Goal: Communication & Community: Answer question/provide support

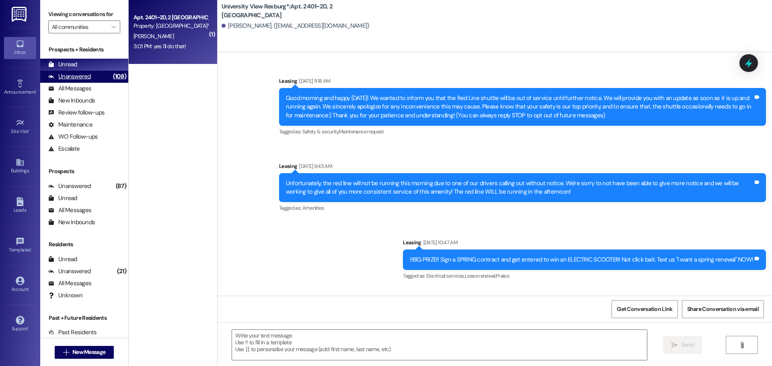
scroll to position [12980, 0]
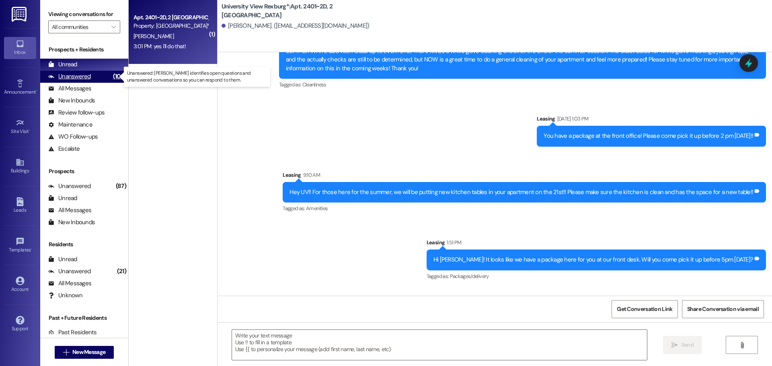
click at [90, 78] on div "Unanswered (108)" at bounding box center [84, 77] width 88 height 12
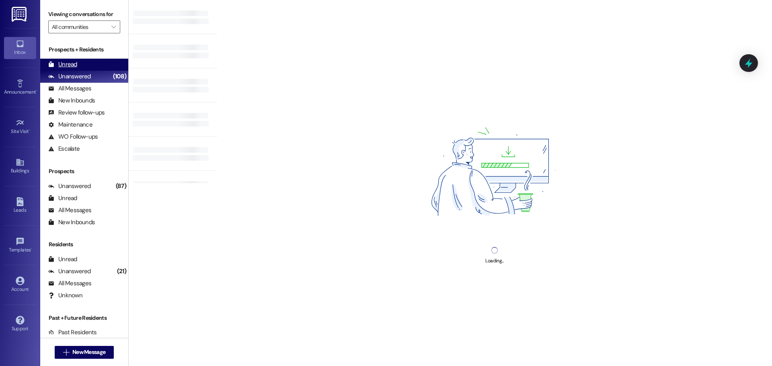
click at [77, 66] on div "Unread (0)" at bounding box center [84, 65] width 88 height 12
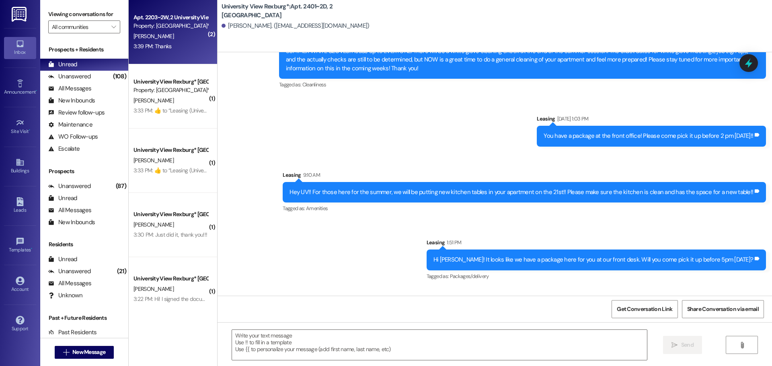
click at [142, 45] on div "3:39 PM: Thanks 3:39 PM: Thanks" at bounding box center [152, 46] width 38 height 7
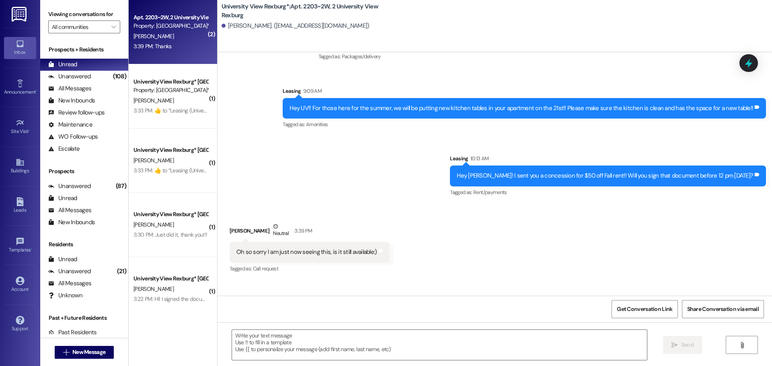
scroll to position [15855, 0]
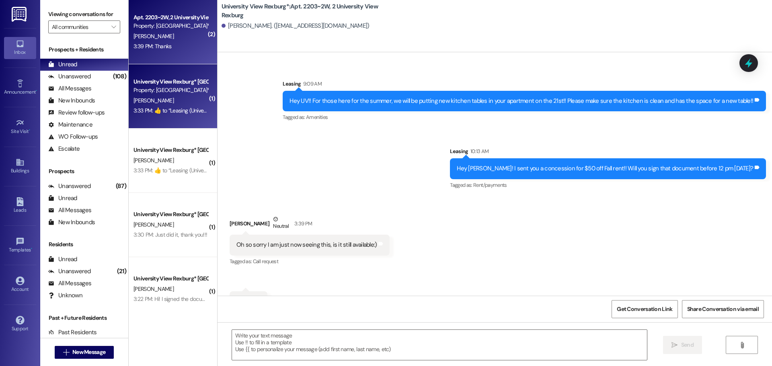
click at [165, 110] on div "3:33 PM:  ​👍​ to “ Leasing (University View Rexburg*): Sweet! Thank you, [PERSO…" at bounding box center [235, 110] width 205 height 7
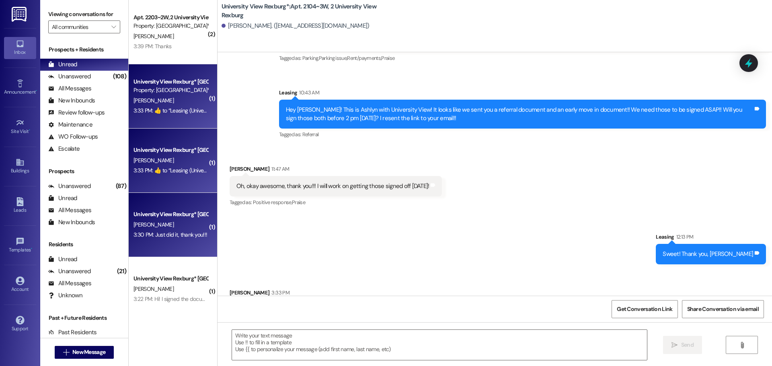
scroll to position [12, 0]
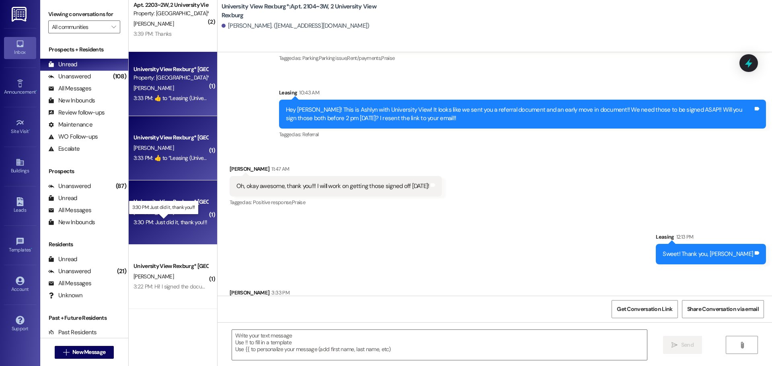
click at [176, 222] on div "3:30 PM: Just did it, thank you!!! 3:30 PM: Just did it, thank you!!!" at bounding box center [170, 222] width 74 height 7
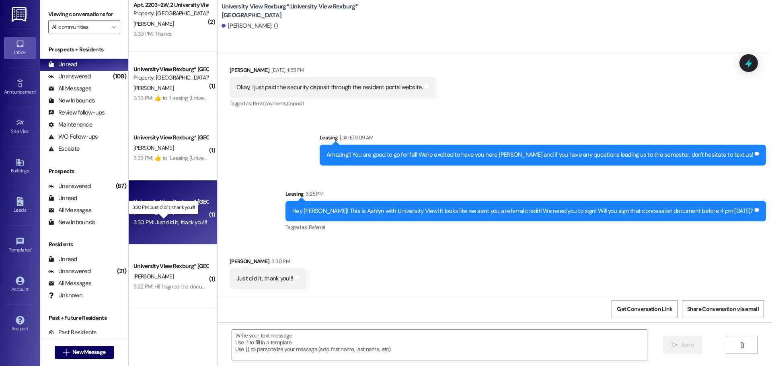
scroll to position [3456, 0]
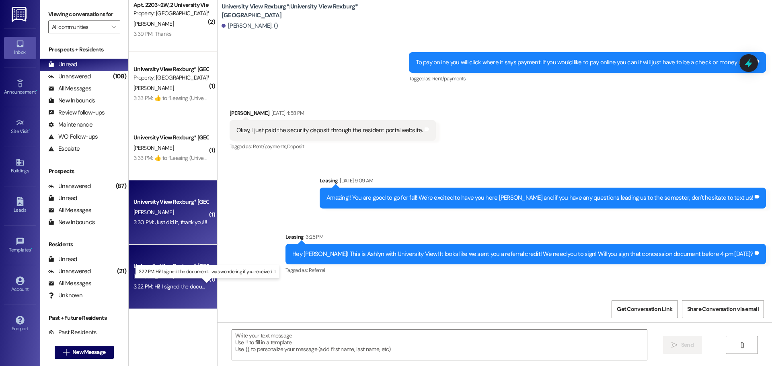
click at [166, 289] on div "3:22 PM: Hi! I signed the document. I was wondering if you received it 3:22 PM:…" at bounding box center [213, 286] width 160 height 7
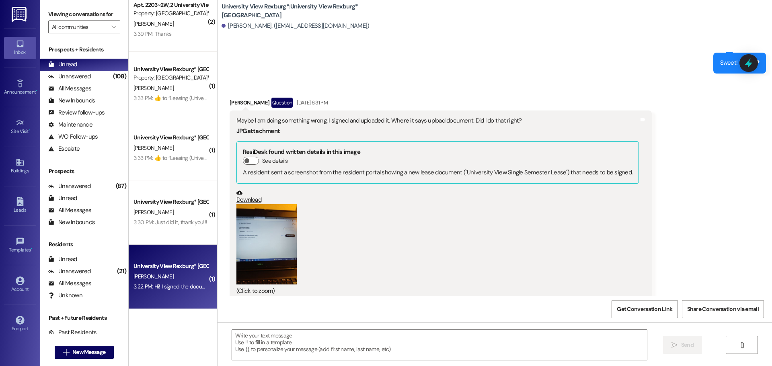
scroll to position [2857, 0]
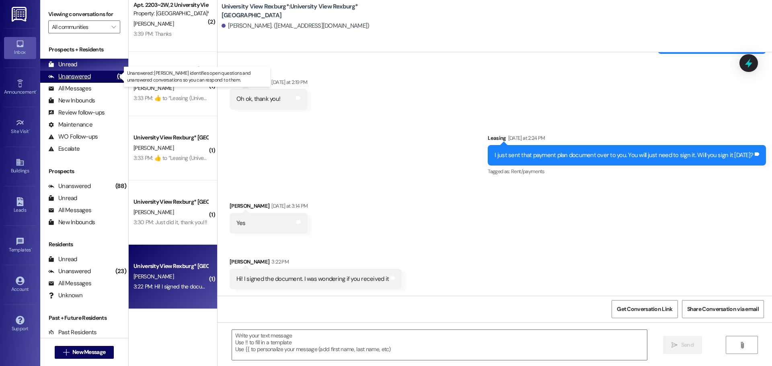
click at [71, 80] on div "Unanswered" at bounding box center [69, 76] width 43 height 8
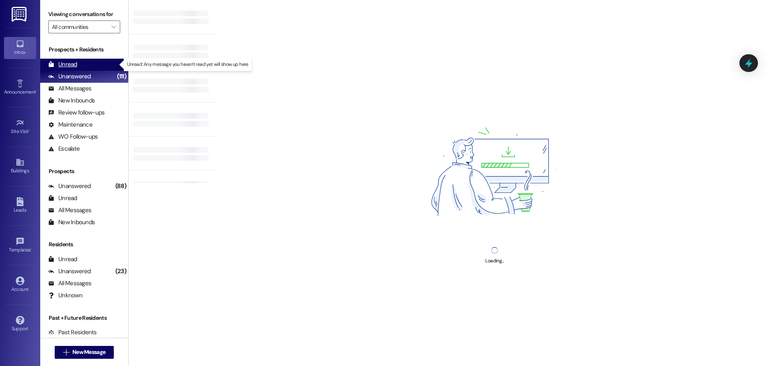
click at [68, 64] on div "Unread" at bounding box center [62, 64] width 29 height 8
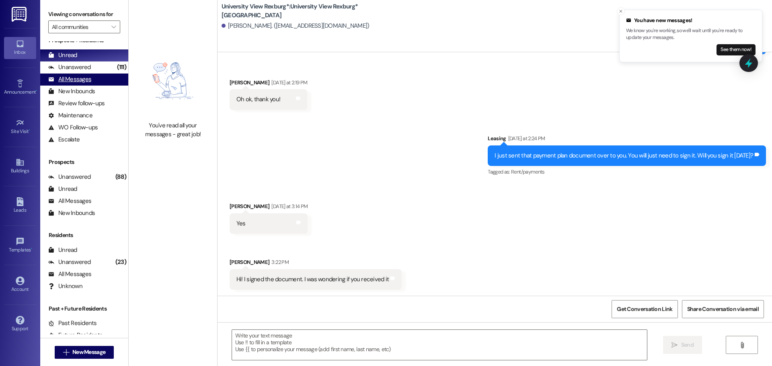
scroll to position [0, 0]
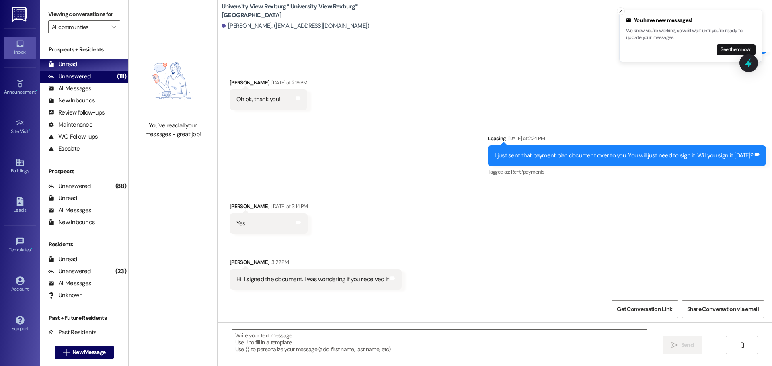
click at [74, 77] on div "Unanswered" at bounding box center [69, 76] width 43 height 8
click at [75, 64] on div "Unread" at bounding box center [62, 64] width 29 height 8
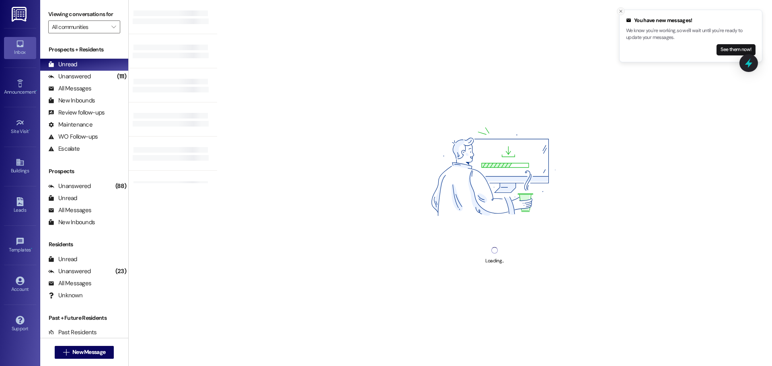
click at [620, 12] on line "Close toast" at bounding box center [620, 11] width 2 height 2
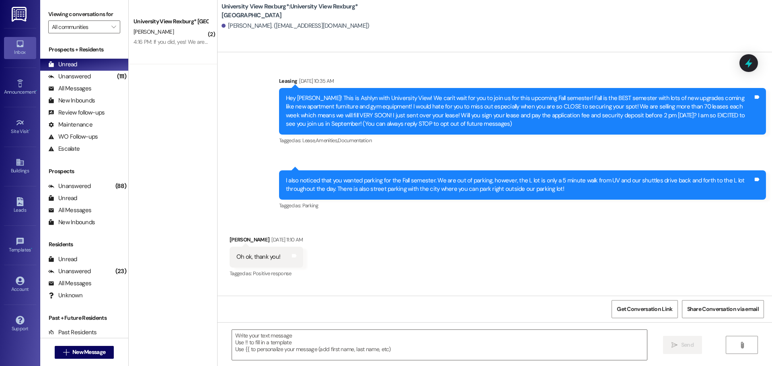
scroll to position [2857, 0]
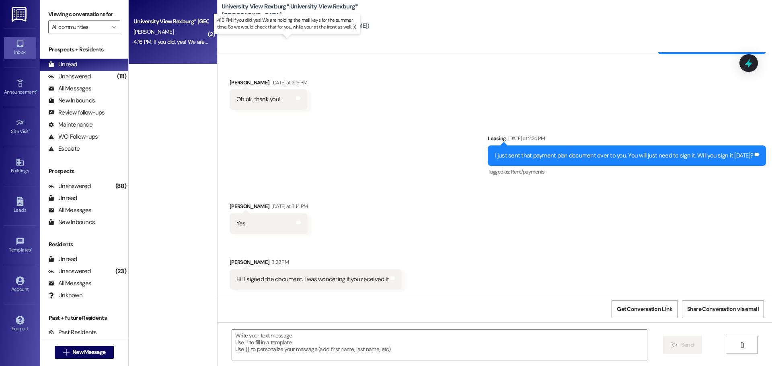
click at [178, 43] on div "4:16 PM: If you did, yes! We are holding the mail keys for the summer time. So …" at bounding box center [294, 41] width 322 height 7
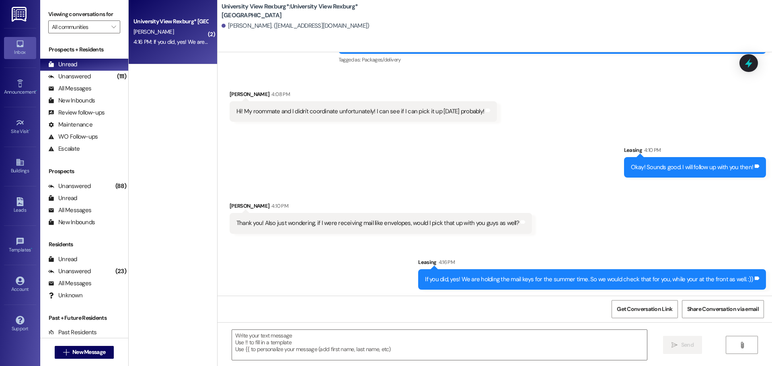
scroll to position [244, 0]
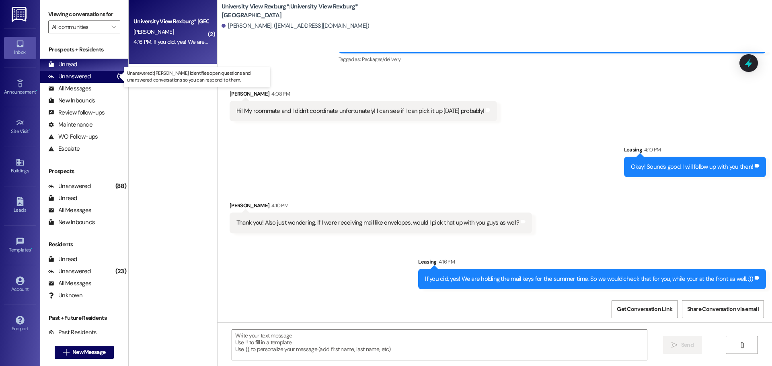
click at [68, 76] on div "Unanswered" at bounding box center [69, 76] width 43 height 8
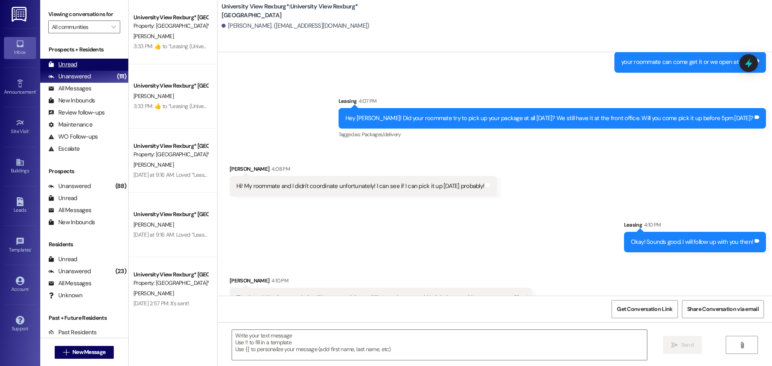
click at [67, 63] on div "Unread" at bounding box center [62, 64] width 29 height 8
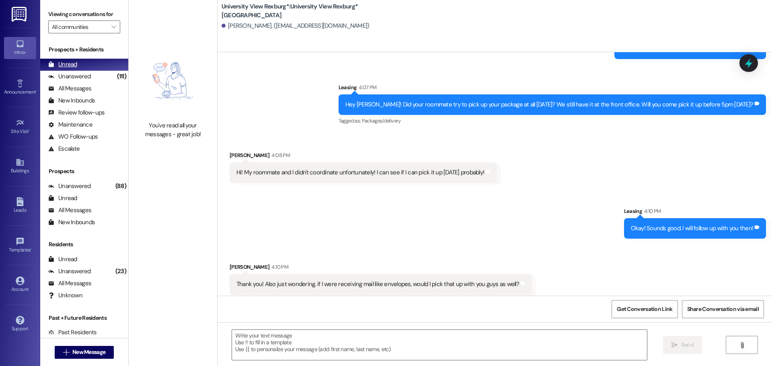
scroll to position [187, 0]
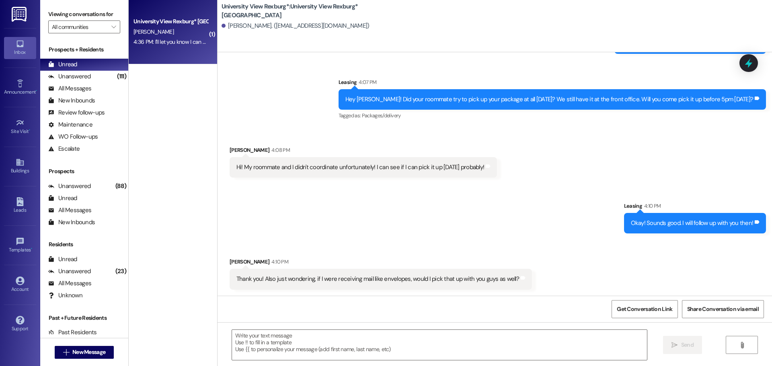
click at [174, 41] on div "4:36 PM: I'll let you know I can do it [DATE] 4:36 PM: I'll let you know I can …" at bounding box center [181, 41] width 96 height 7
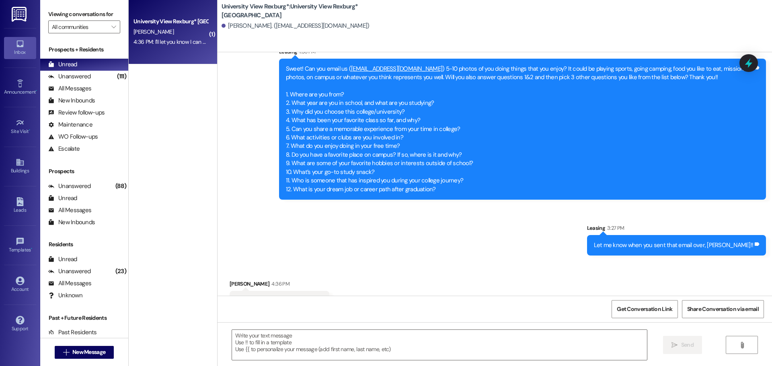
scroll to position [2808, 0]
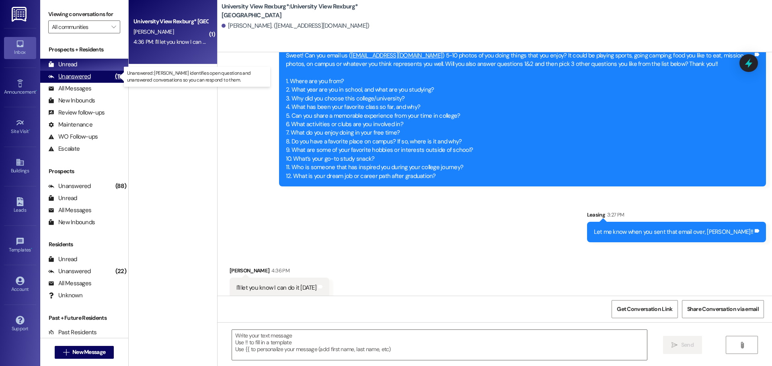
click at [68, 76] on div "Unanswered" at bounding box center [69, 76] width 43 height 8
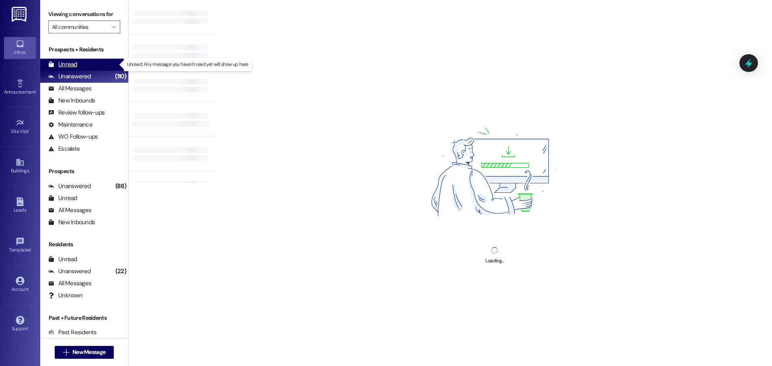
click at [68, 64] on div "Unread" at bounding box center [62, 64] width 29 height 8
